Goal: Task Accomplishment & Management: Manage account settings

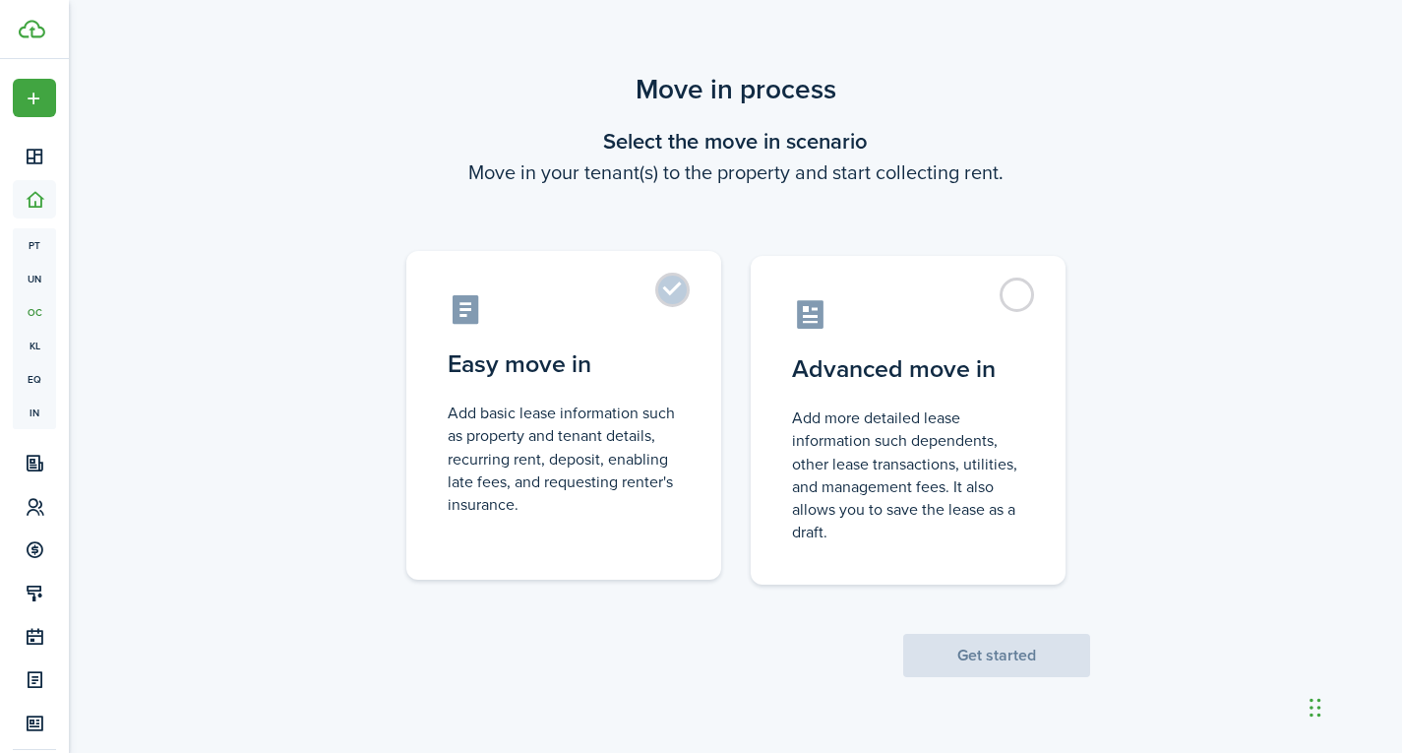
click at [655, 343] on label "Easy move in Add basic lease information such as property and tenant details, r…" at bounding box center [563, 415] width 315 height 329
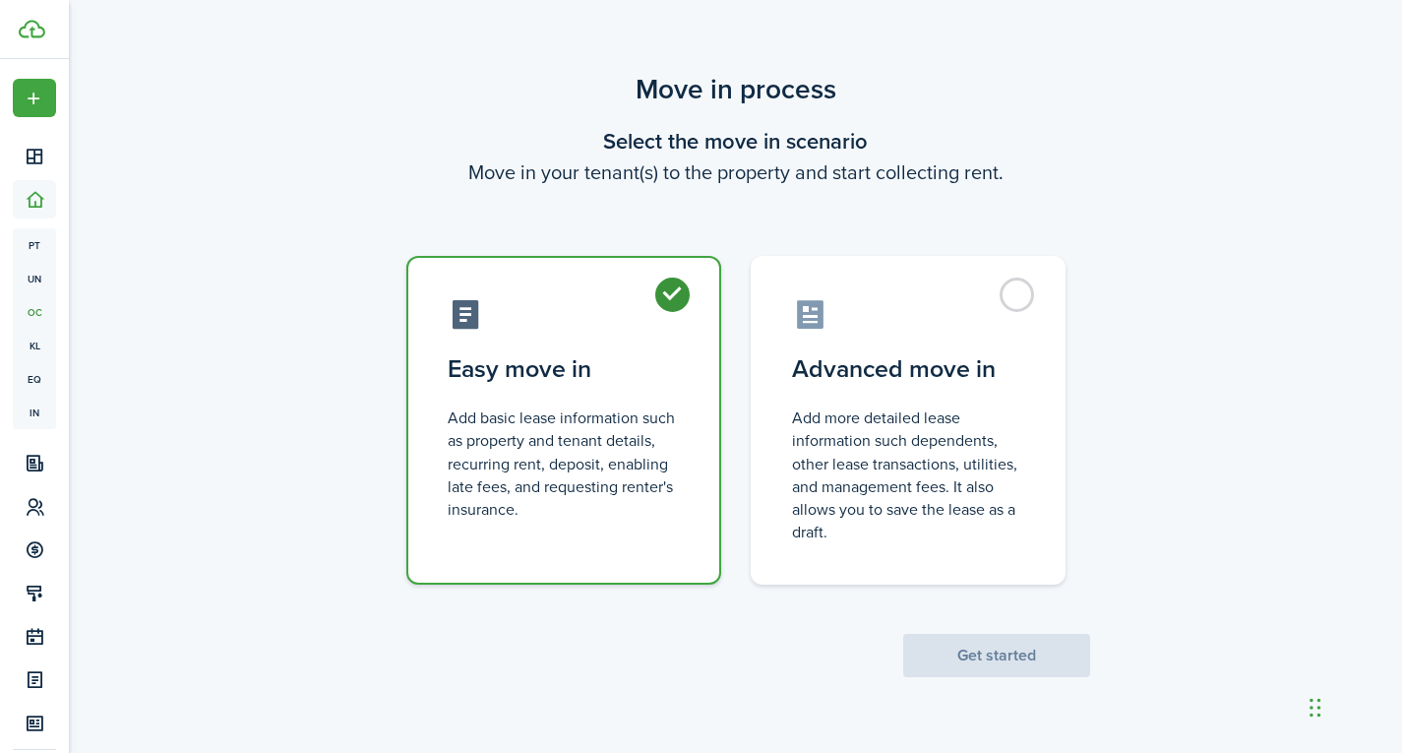
radio input "true"
click at [952, 648] on button "Get started" at bounding box center [996, 655] width 187 height 43
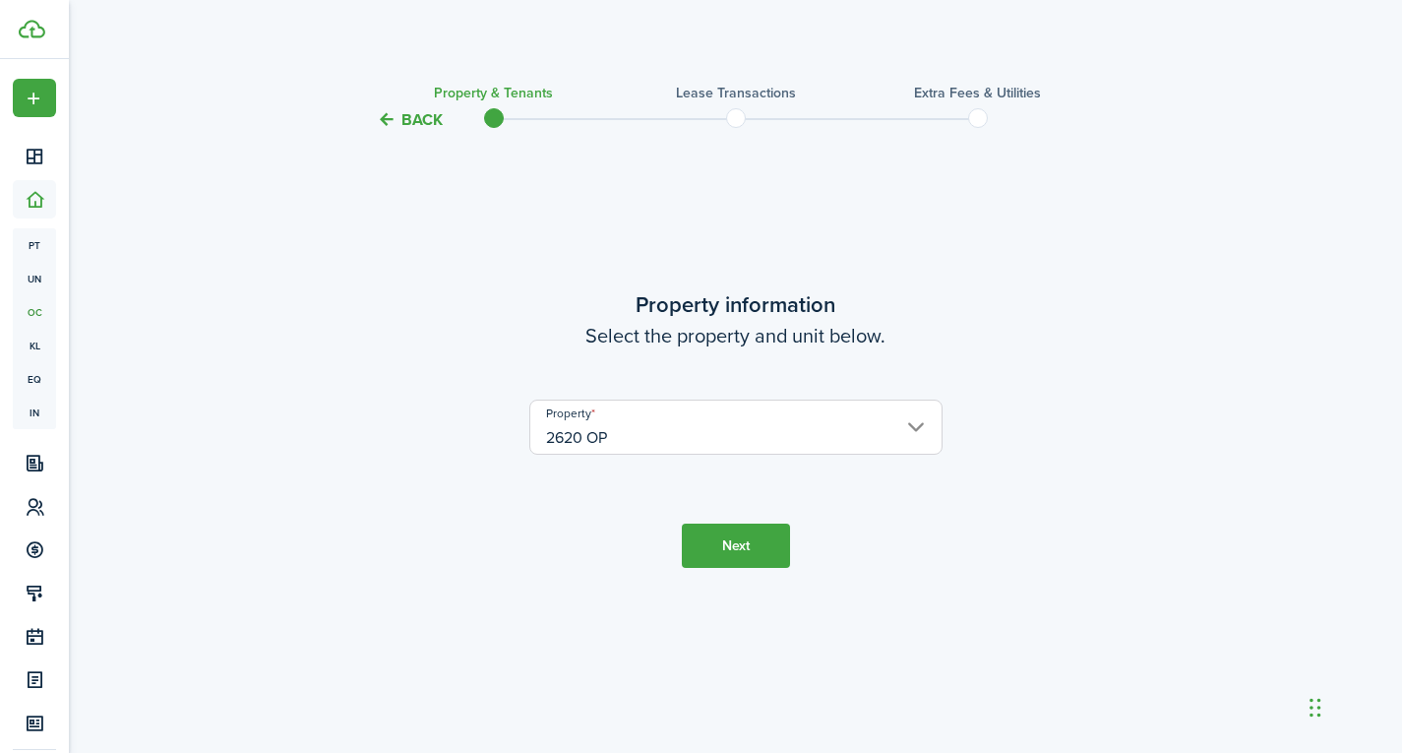
click at [392, 111] on button "Back" at bounding box center [410, 119] width 66 height 21
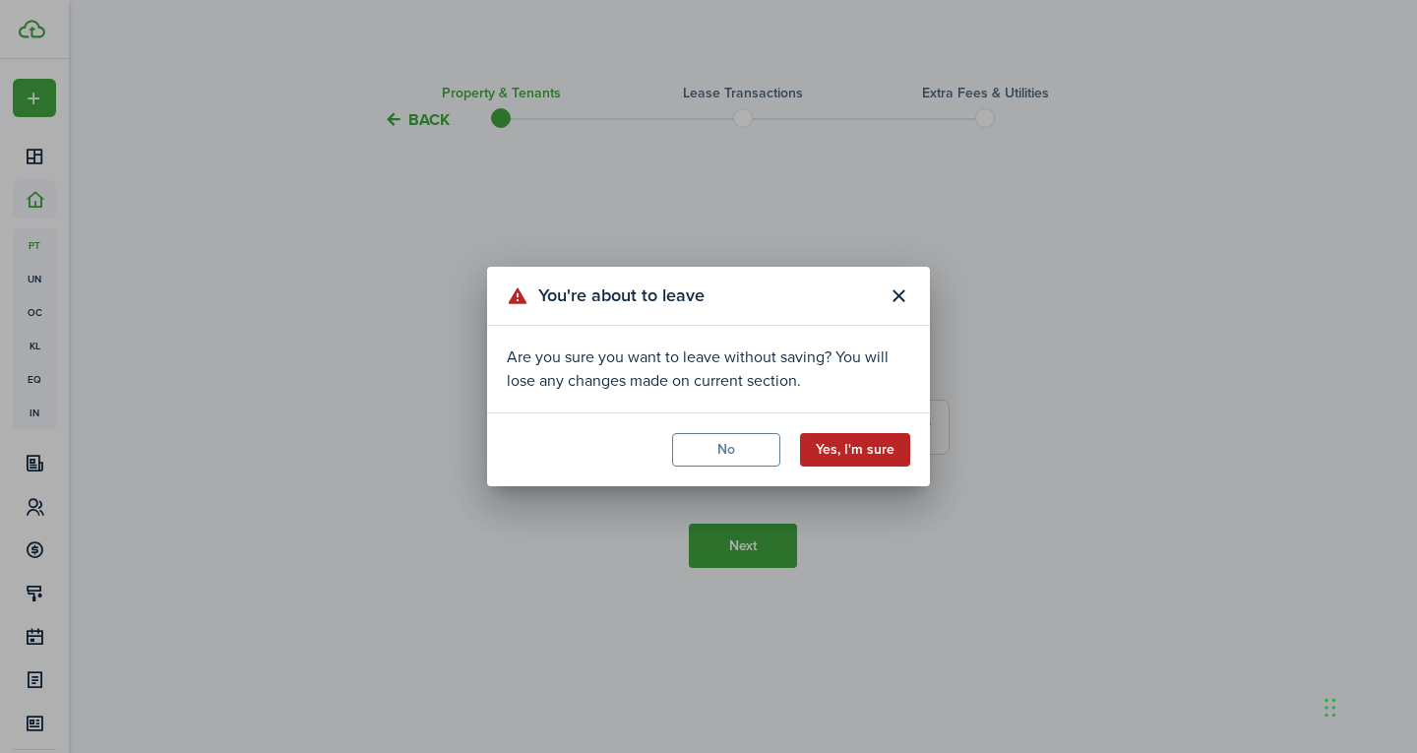
click at [875, 453] on button "Yes, I'm sure" at bounding box center [855, 449] width 110 height 33
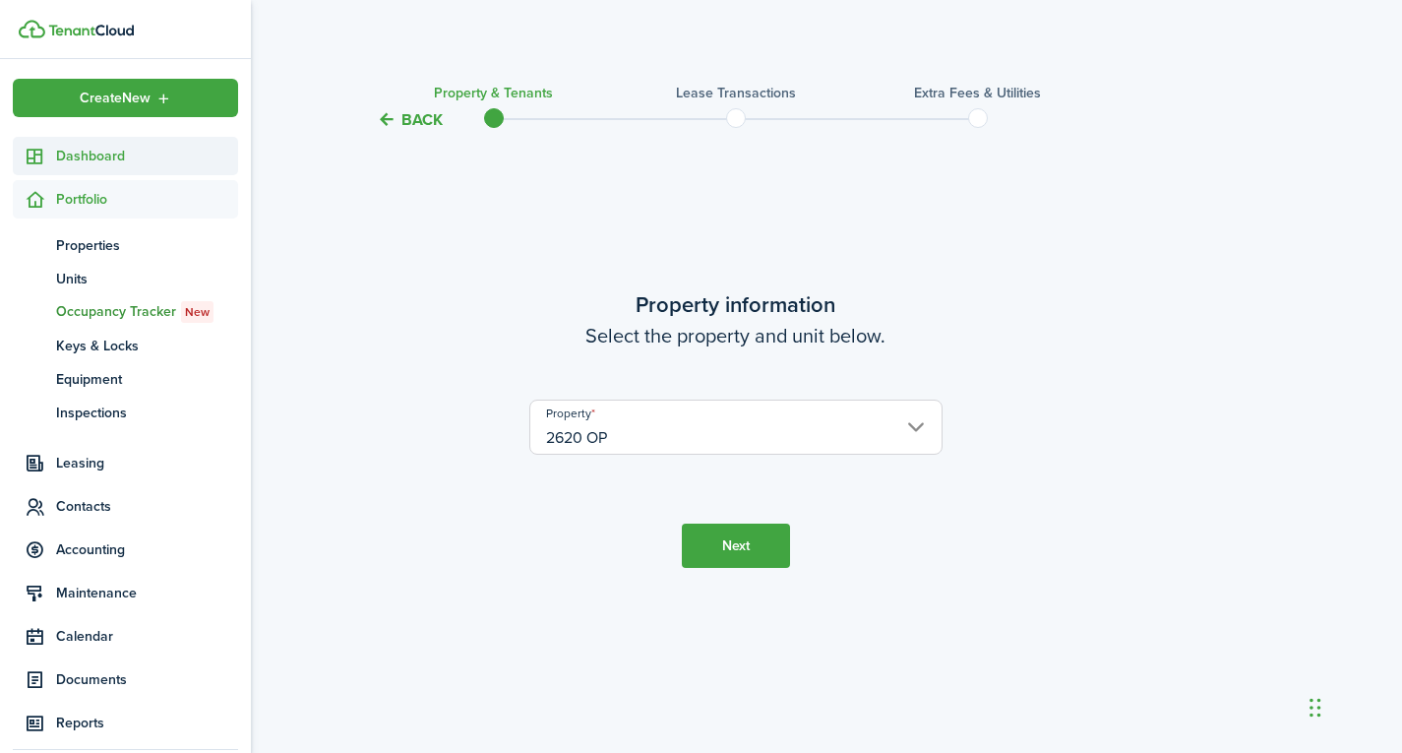
click at [74, 165] on span "Dashboard" at bounding box center [147, 156] width 182 height 21
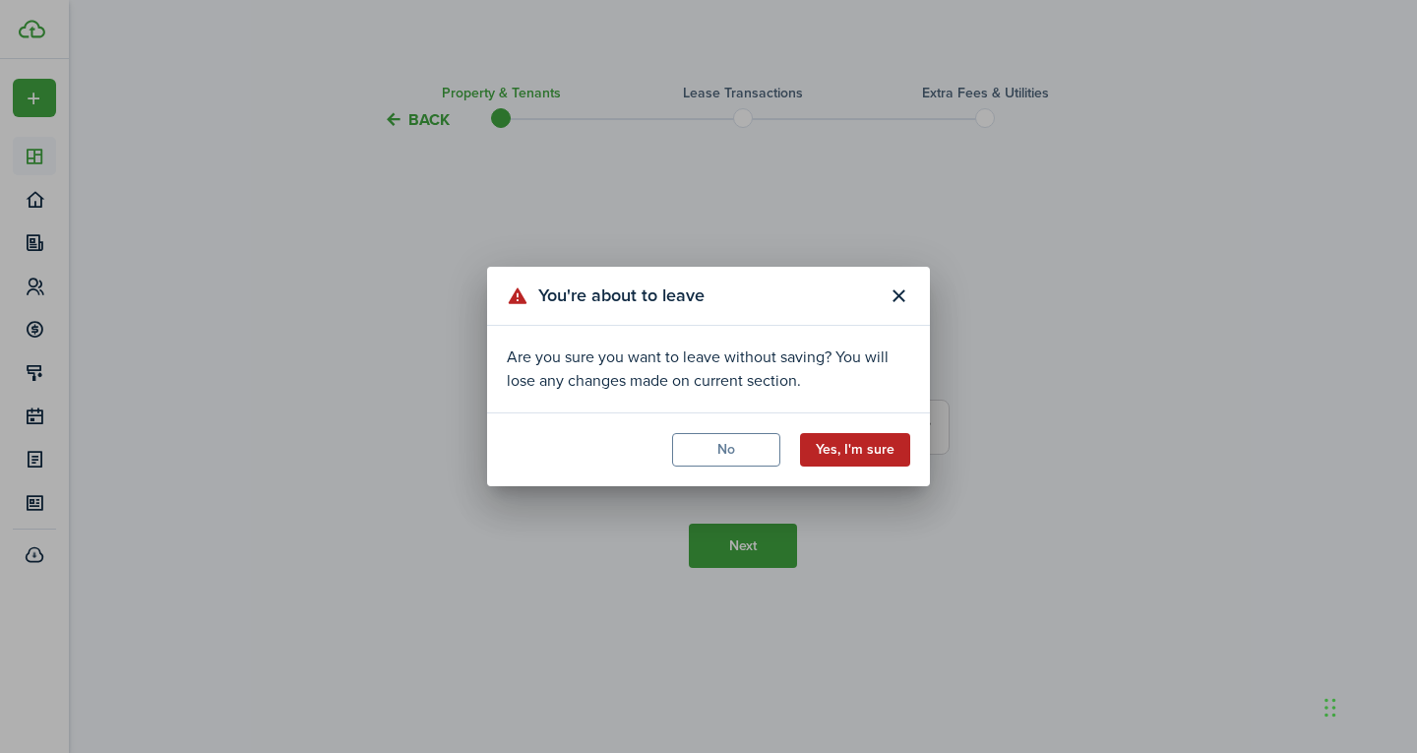
click at [862, 451] on button "Yes, I'm sure" at bounding box center [855, 449] width 110 height 33
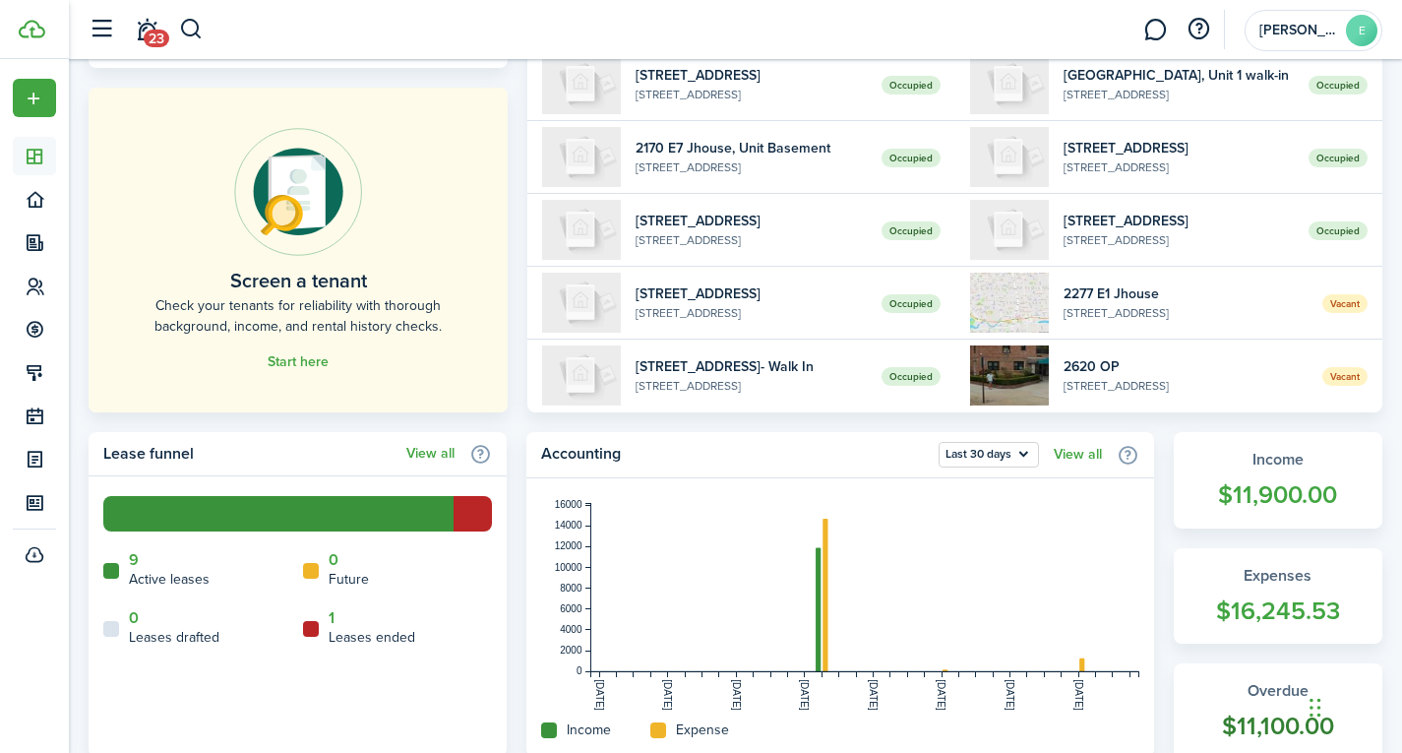
scroll to position [98, 0]
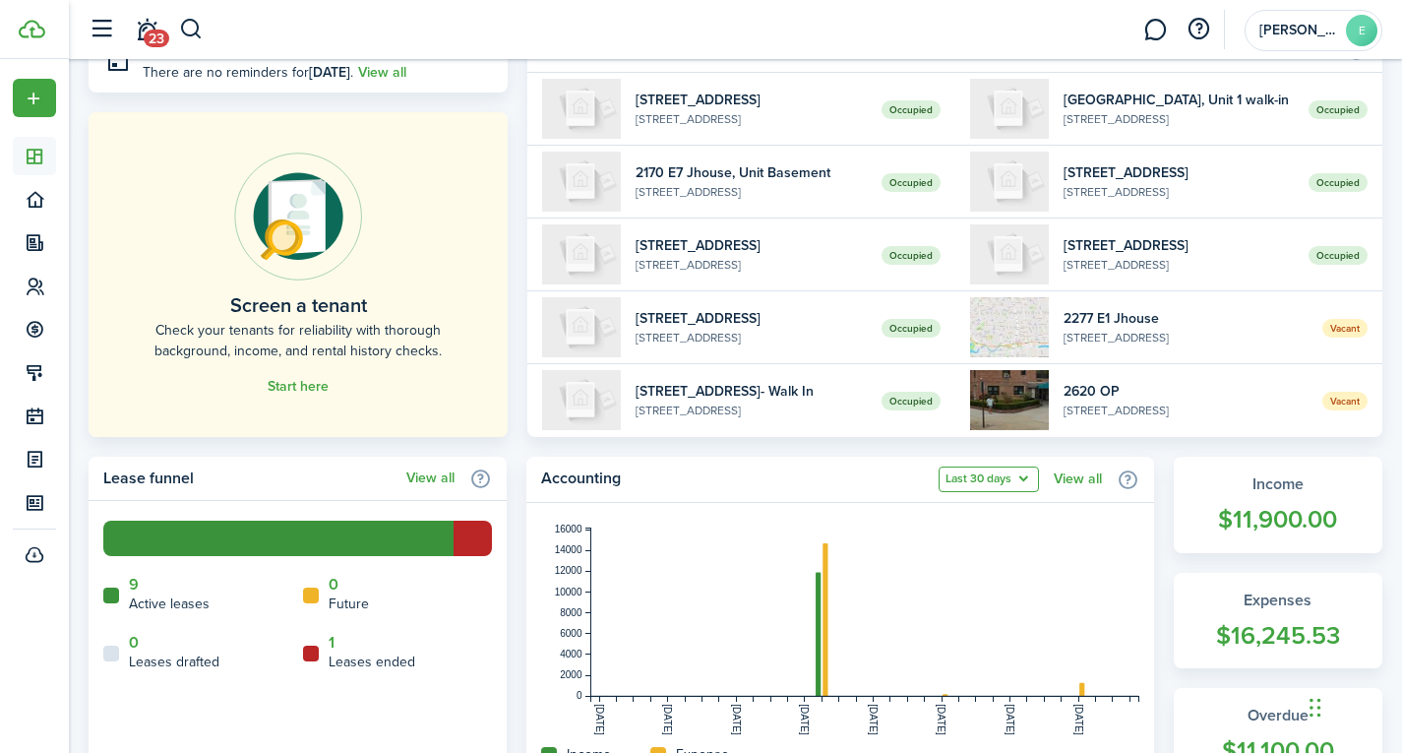
click at [997, 483] on button "Last 30 days" at bounding box center [988, 479] width 100 height 26
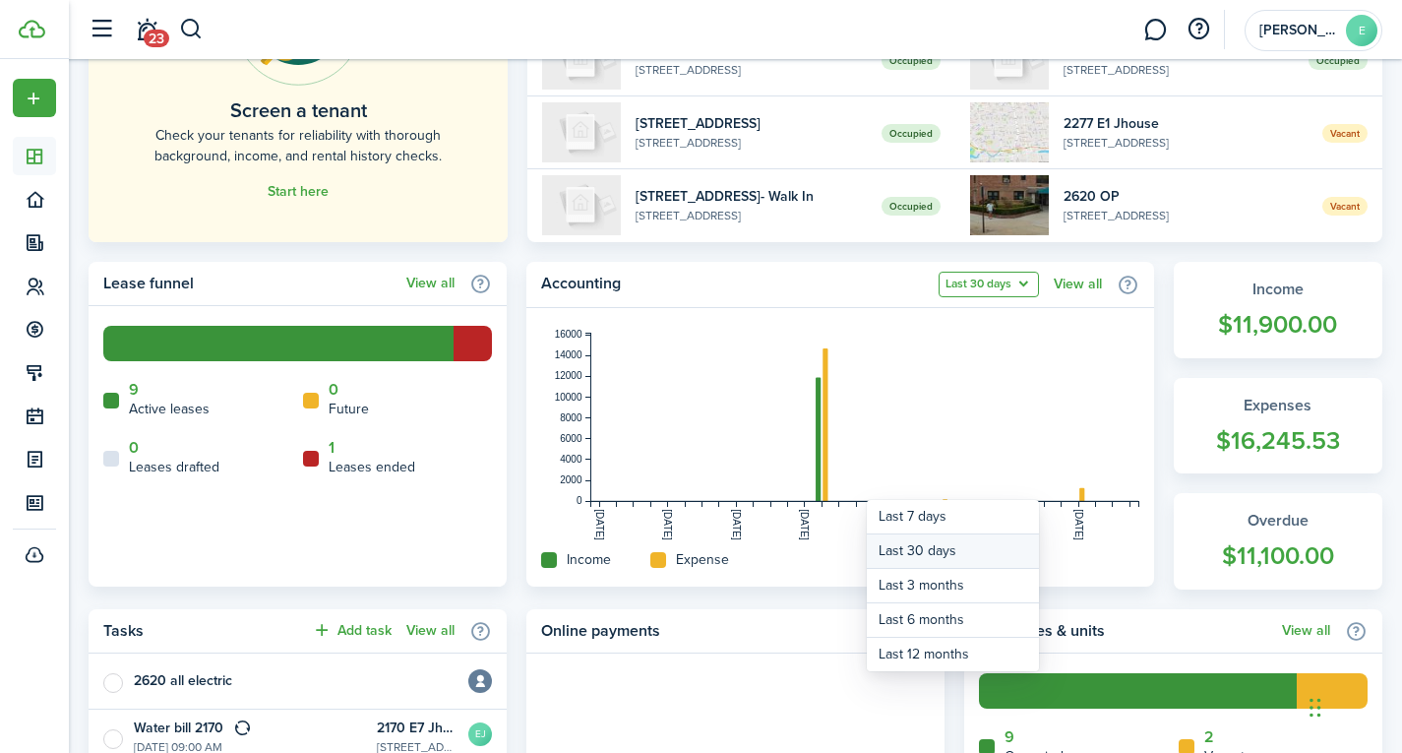
scroll to position [492, 0]
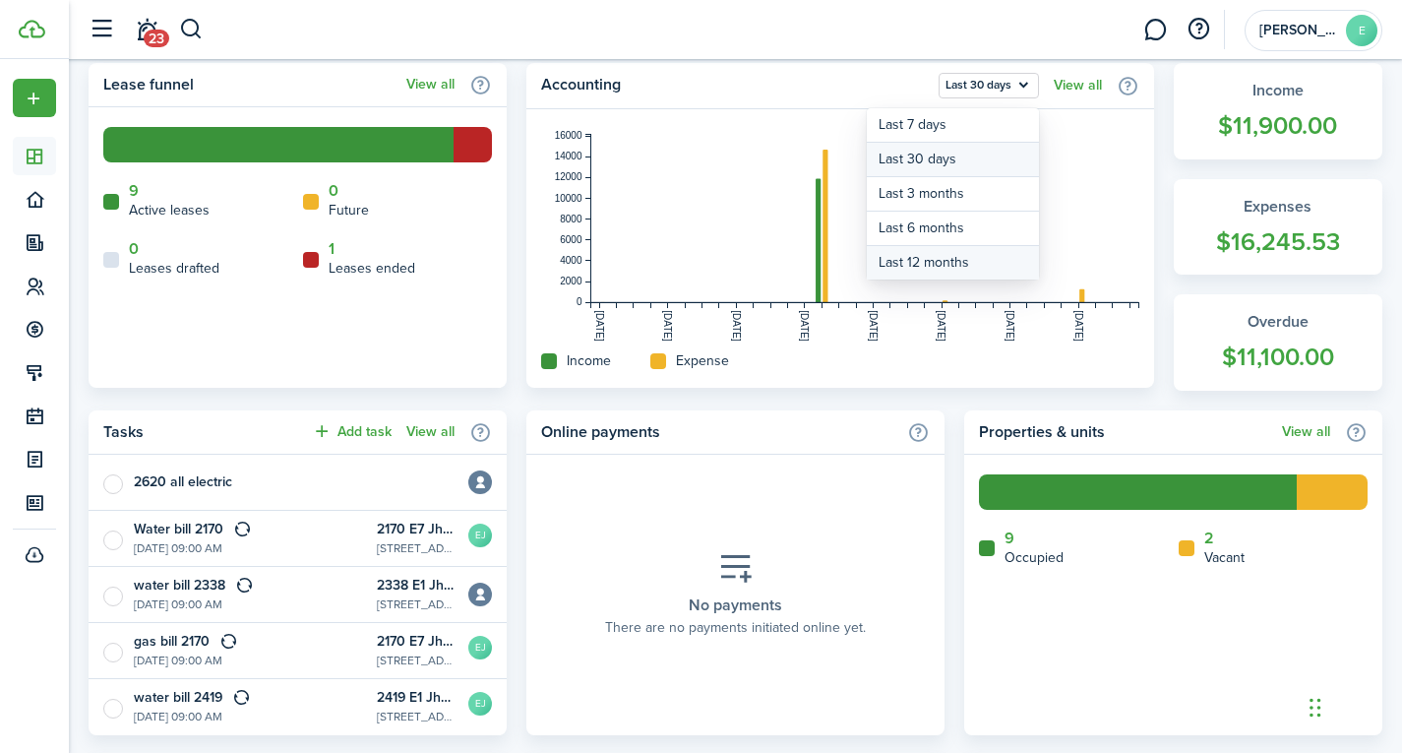
click at [978, 263] on button "Last 12 months" at bounding box center [953, 262] width 172 height 33
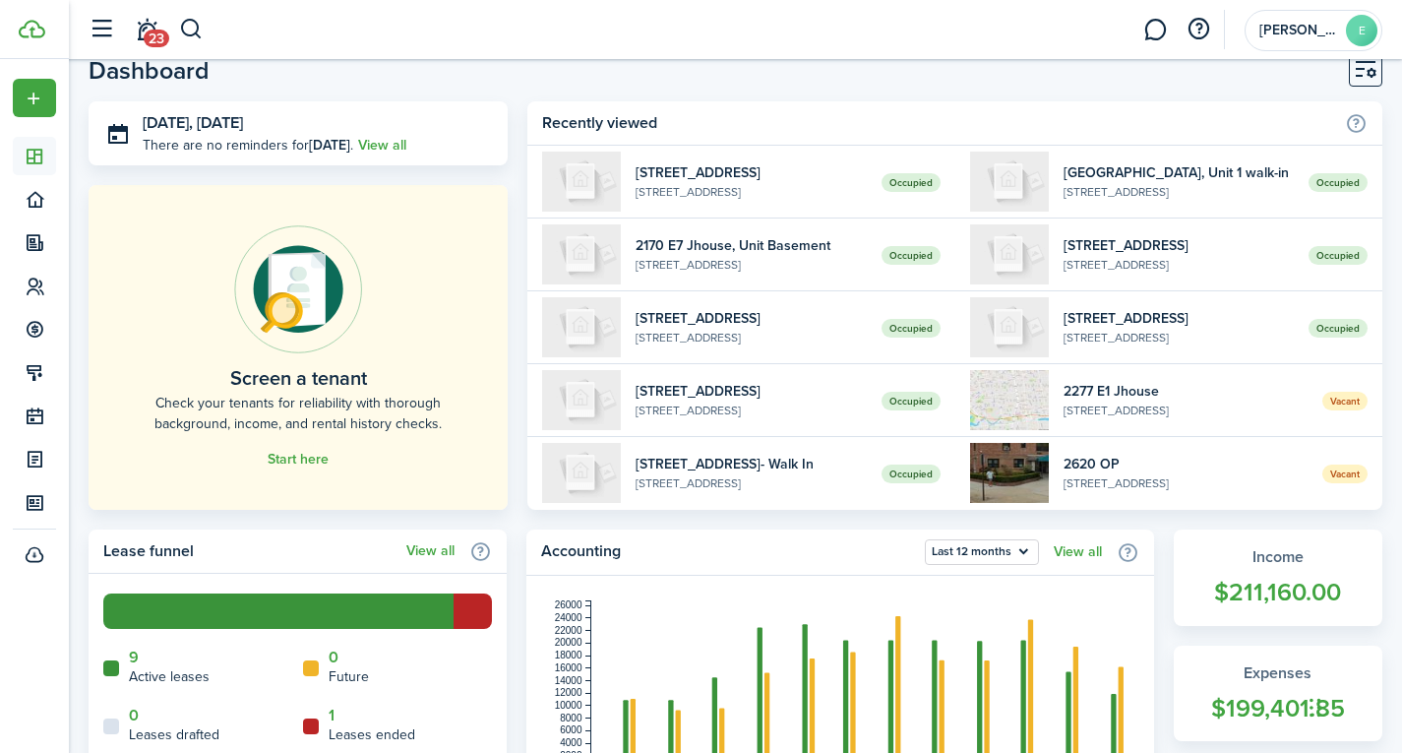
scroll to position [98, 0]
